Goal: Task Accomplishment & Management: Manage account settings

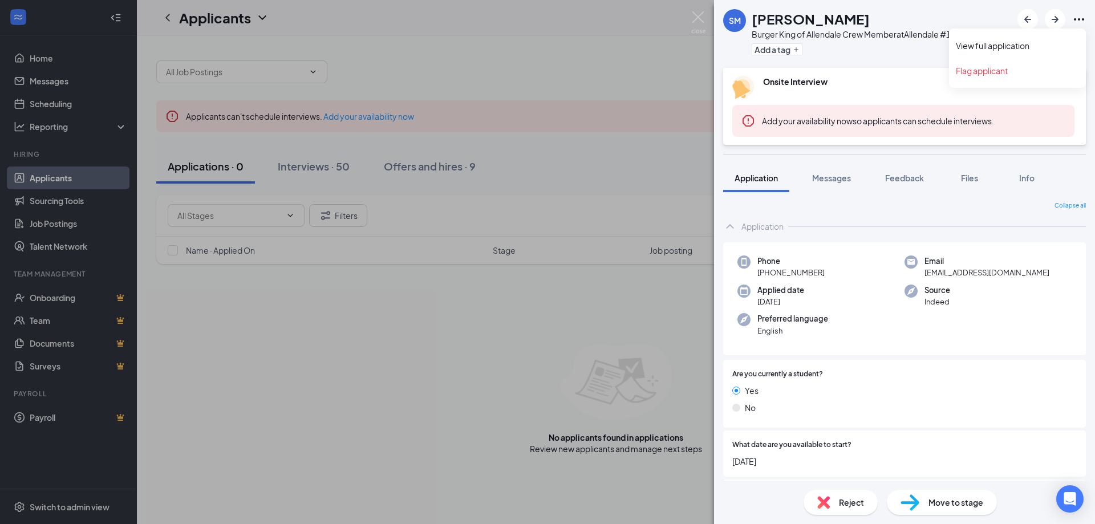
click at [1080, 18] on icon "Ellipses" at bounding box center [1079, 20] width 14 height 14
click at [996, 43] on link "View full application" at bounding box center [1017, 45] width 123 height 11
click at [266, 155] on div "SM Shamya Madison Burger King of Allendale Crew Member at Allendale #14698 Add …" at bounding box center [547, 262] width 1095 height 524
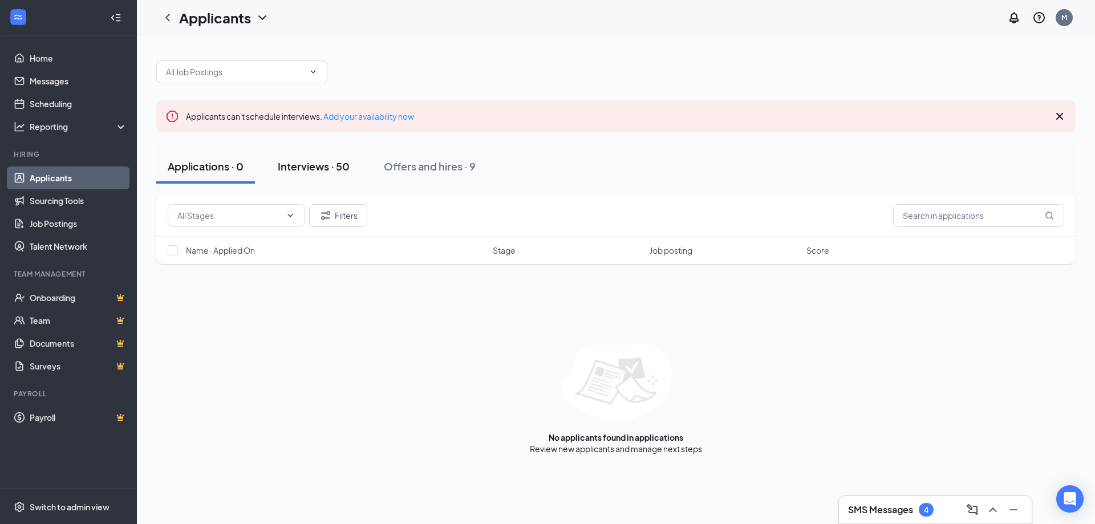
click at [305, 169] on div "Interviews · 50" at bounding box center [314, 166] width 72 height 14
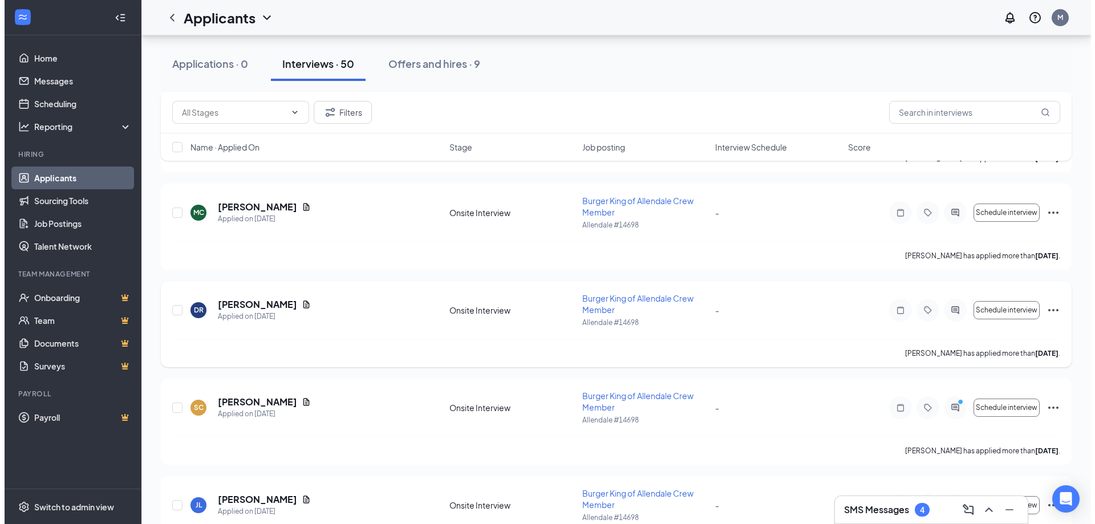
scroll to position [1483, 0]
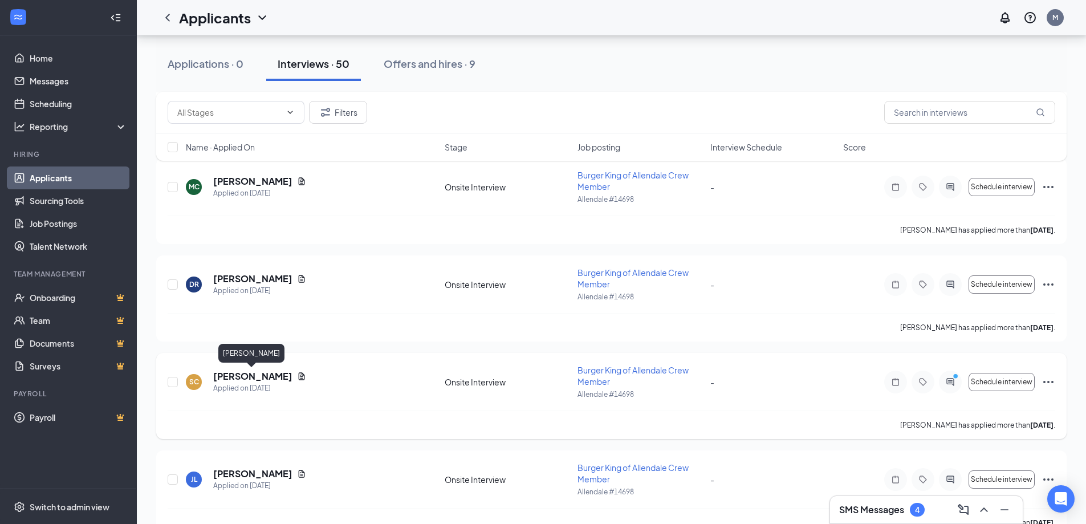
click at [258, 379] on h5 "[PERSON_NAME]" at bounding box center [252, 376] width 79 height 13
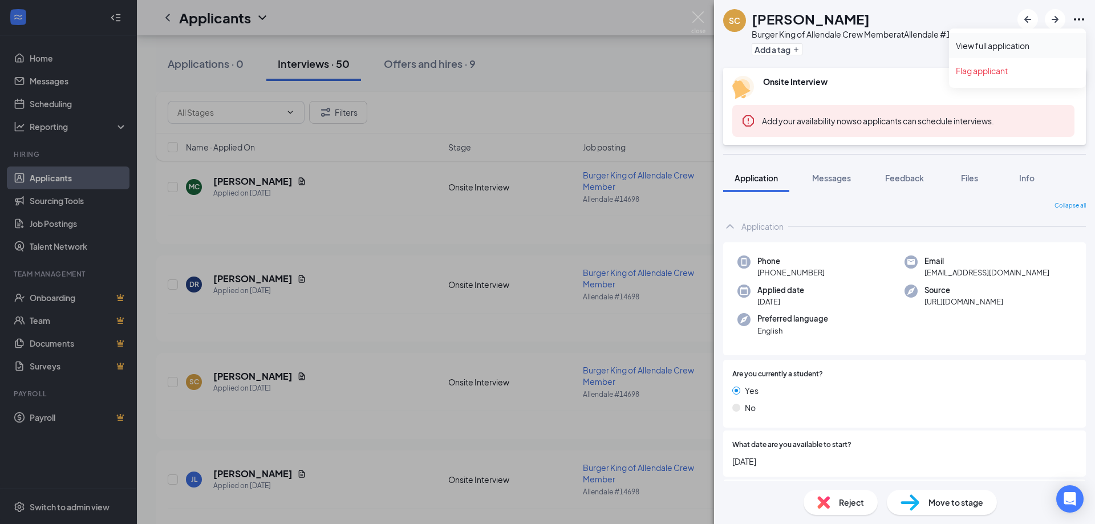
click at [1042, 41] on link "View full application" at bounding box center [1017, 45] width 123 height 11
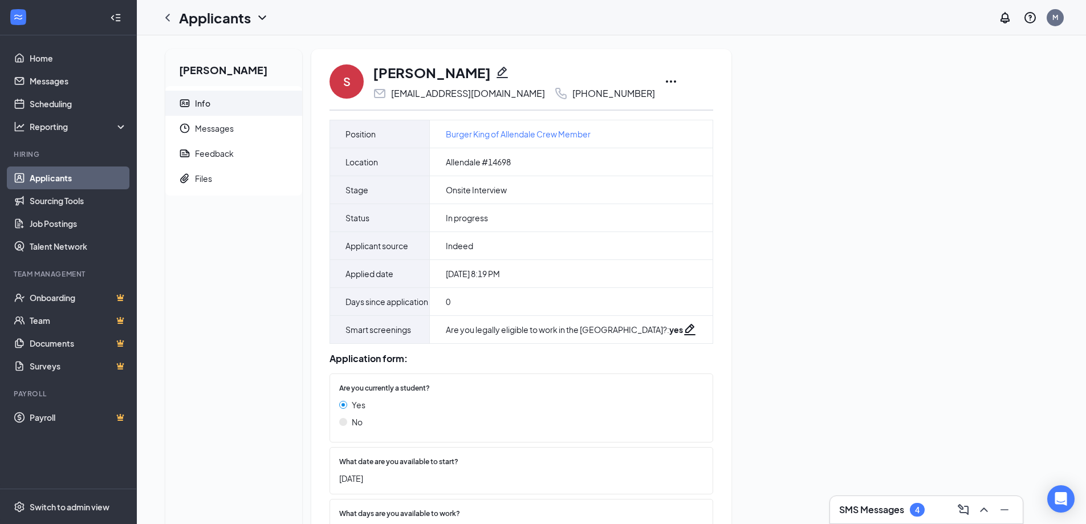
click at [664, 79] on icon "Ellipses" at bounding box center [671, 82] width 14 height 14
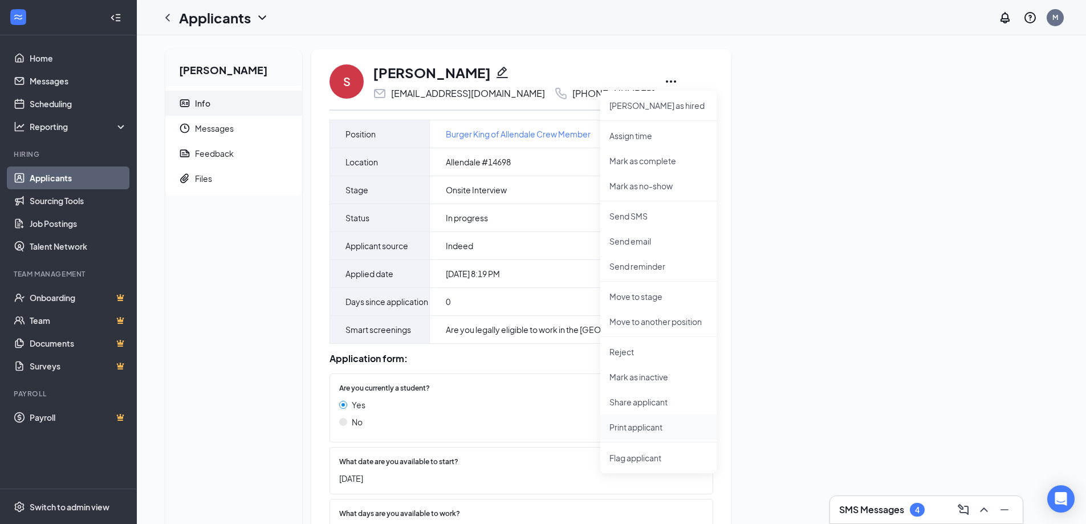
click at [635, 429] on p "Print applicant" at bounding box center [659, 426] width 98 height 11
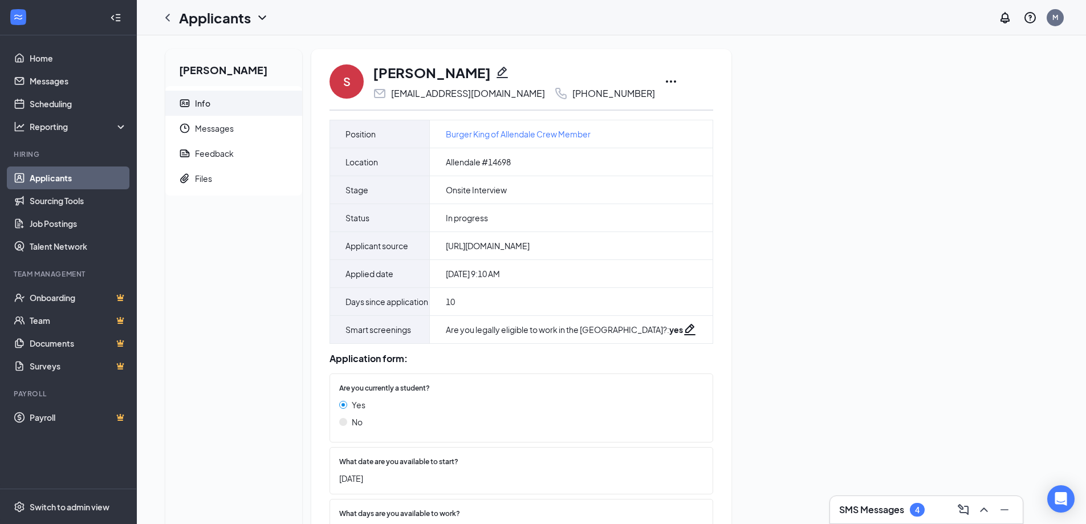
click at [664, 83] on icon "Ellipses" at bounding box center [671, 82] width 14 height 14
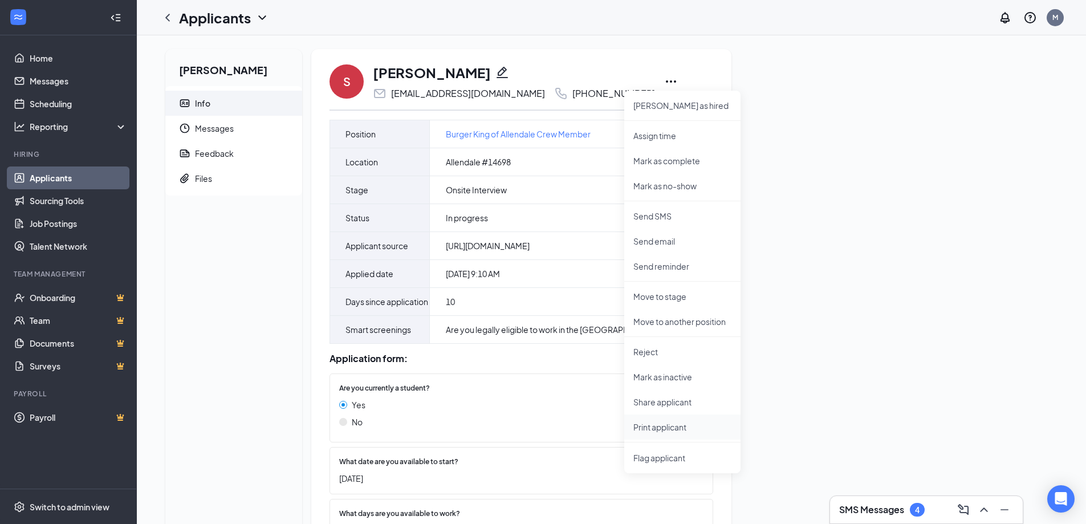
click at [640, 429] on p "Print applicant" at bounding box center [683, 426] width 98 height 11
